Goal: Task Accomplishment & Management: Complete application form

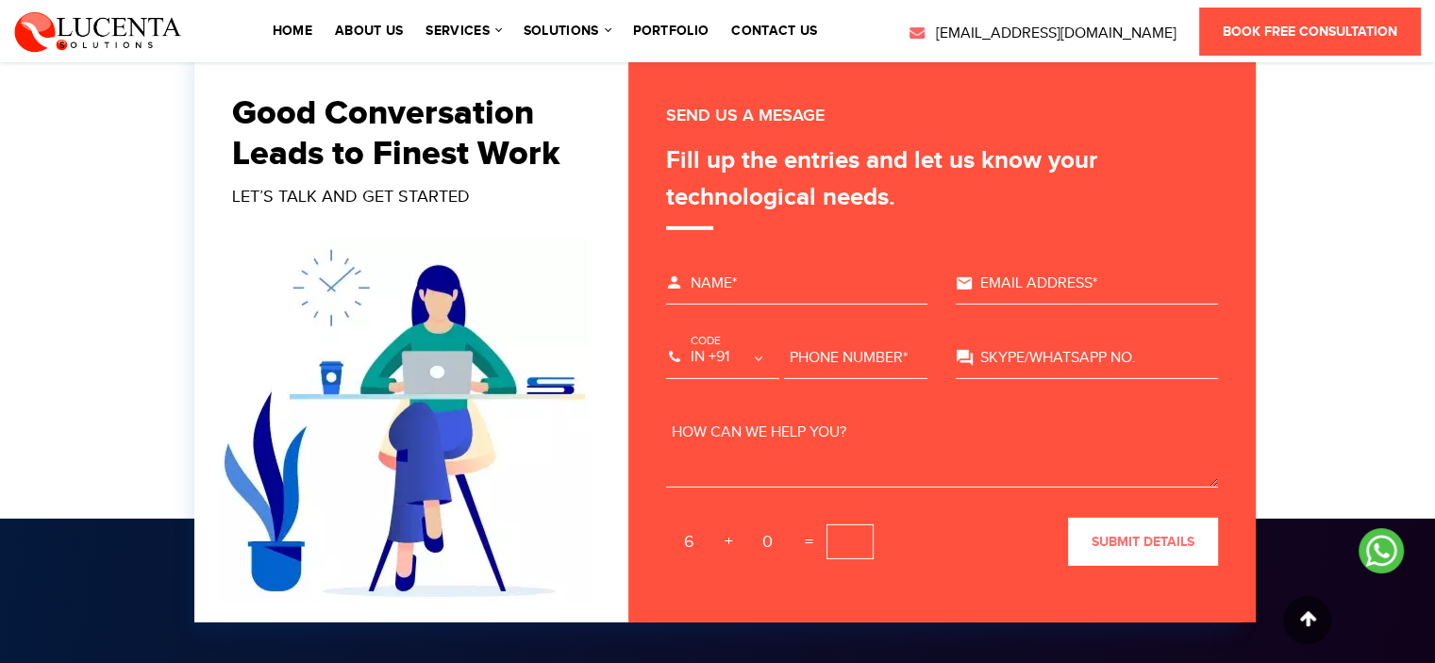
scroll to position [5722, 0]
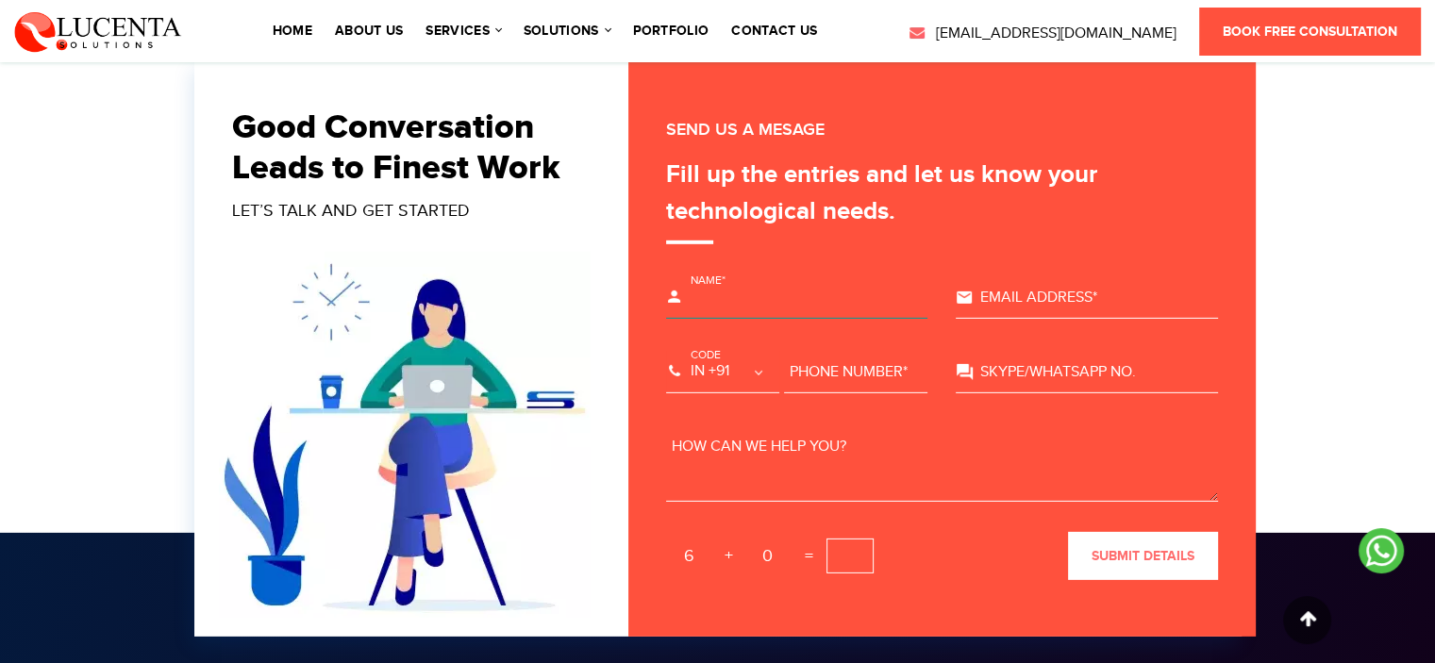
click at [728, 293] on input "text" at bounding box center [797, 298] width 262 height 42
type input "[PERSON_NAME]"
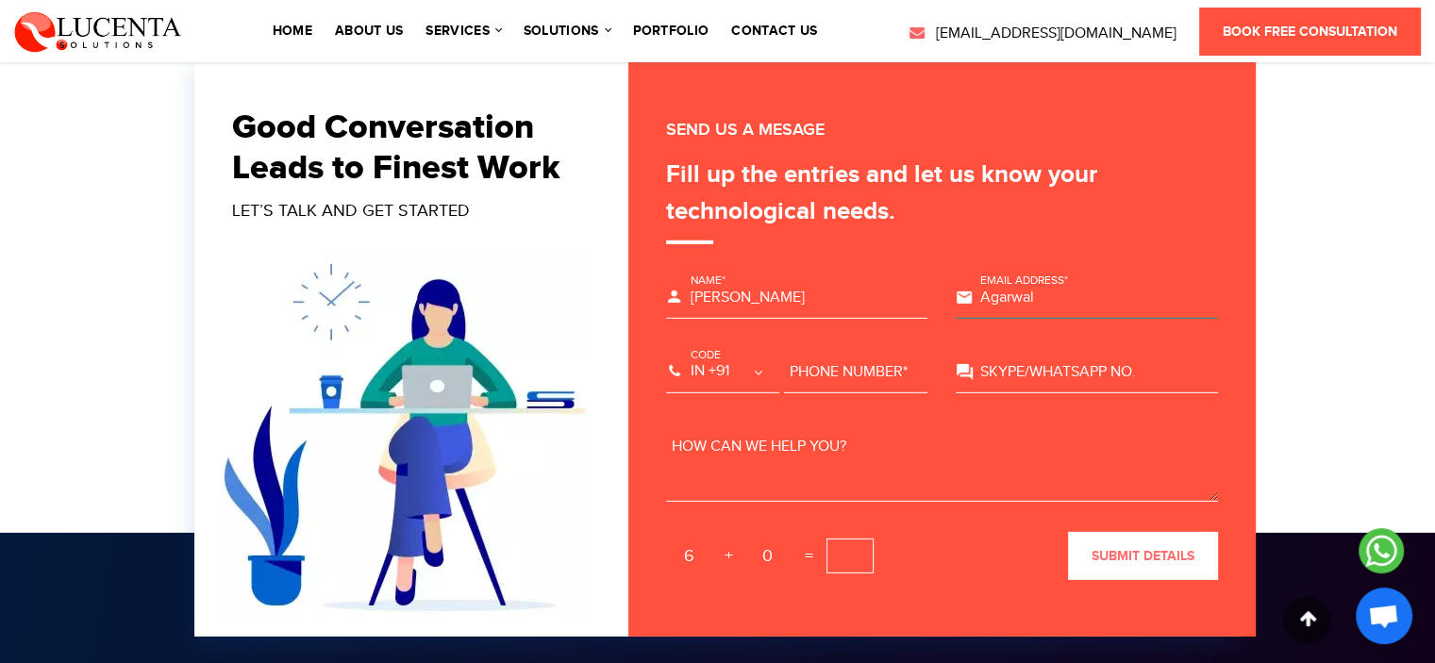
type input "Agarwal"
type input "8"
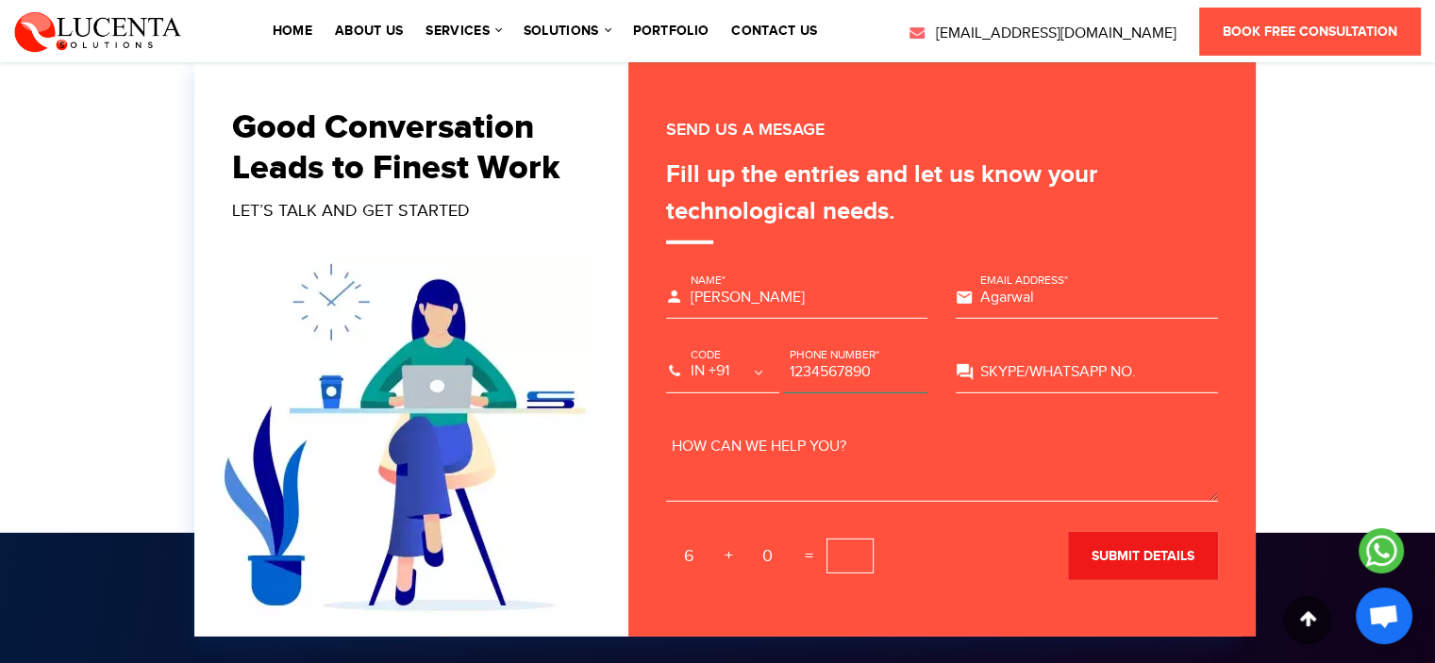
type input "1234567890"
click at [1085, 562] on button "submit details" at bounding box center [1143, 556] width 150 height 48
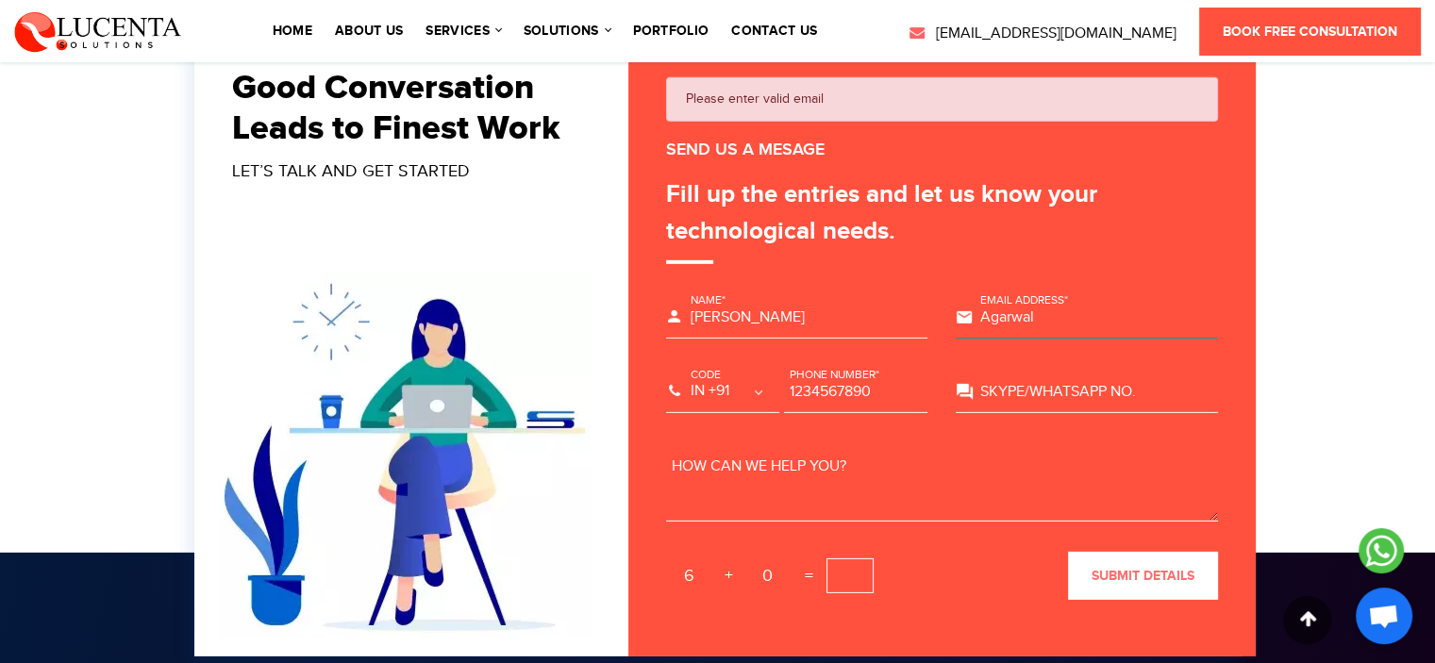
click at [1049, 312] on input "Agarwal" at bounding box center [1086, 318] width 262 height 42
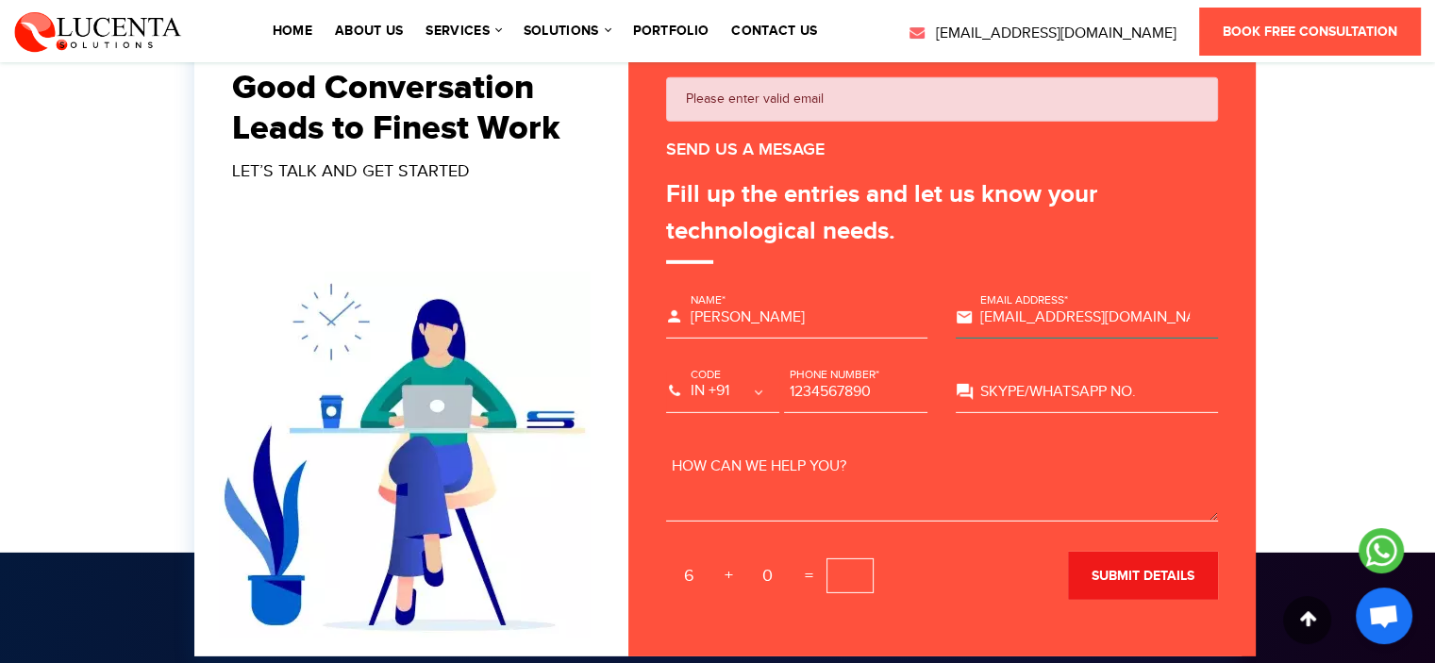
type input "[EMAIL_ADDRESS][DOMAIN_NAME]"
click at [1137, 596] on button "submit details" at bounding box center [1143, 576] width 150 height 48
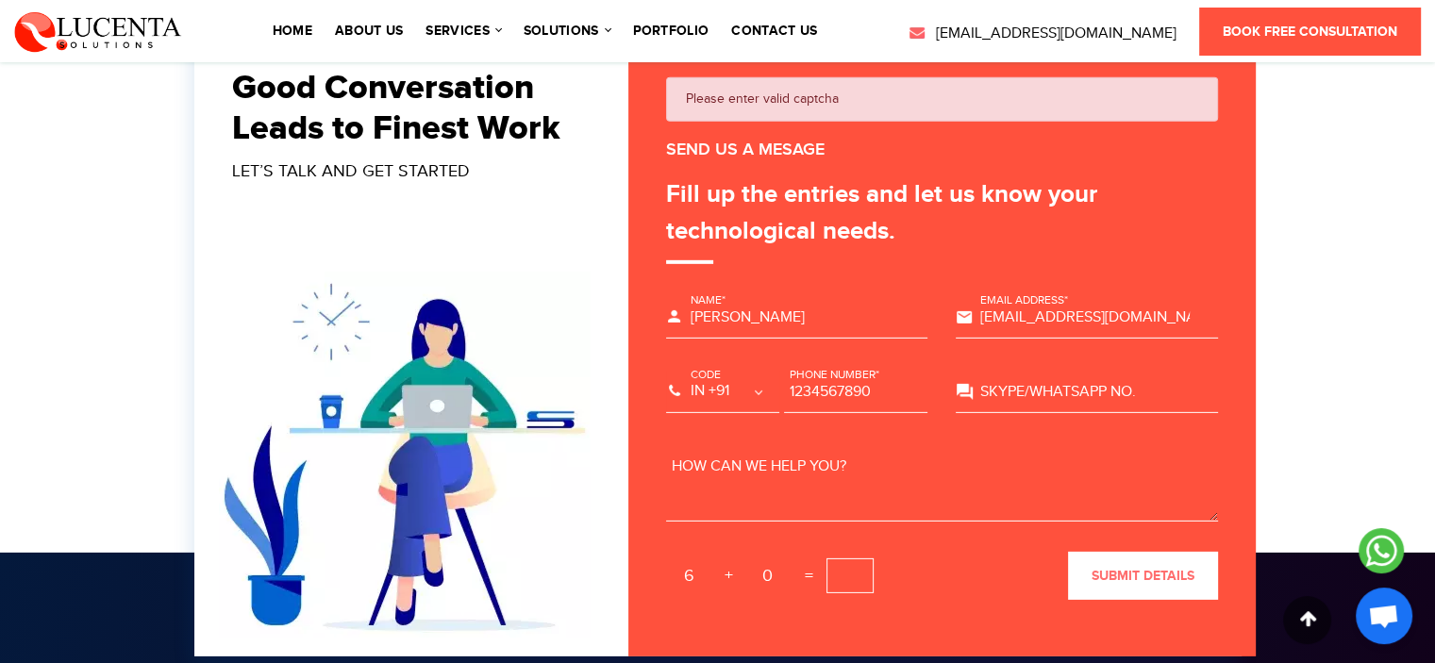
click at [831, 587] on input "text" at bounding box center [849, 575] width 47 height 35
type input "6"
click at [1121, 578] on span "submit details" at bounding box center [1142, 576] width 103 height 16
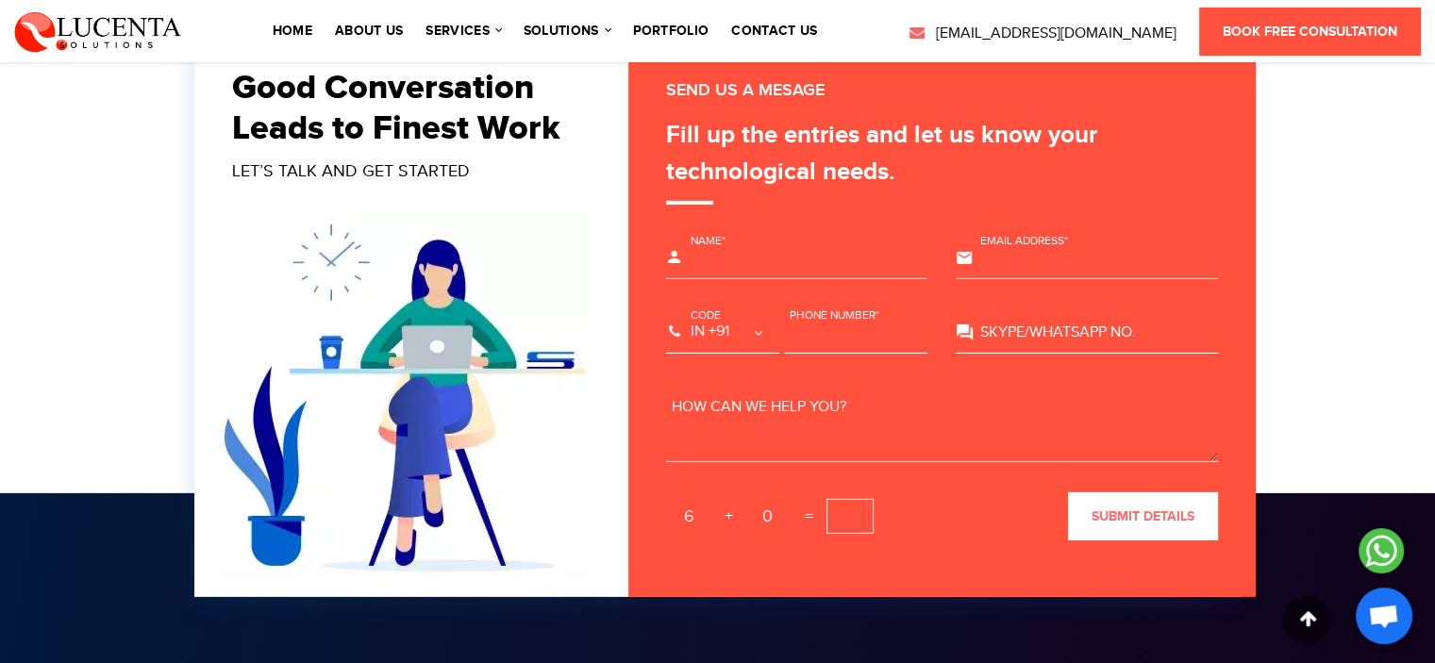
scroll to position [4410, 0]
